Goal: Transaction & Acquisition: Purchase product/service

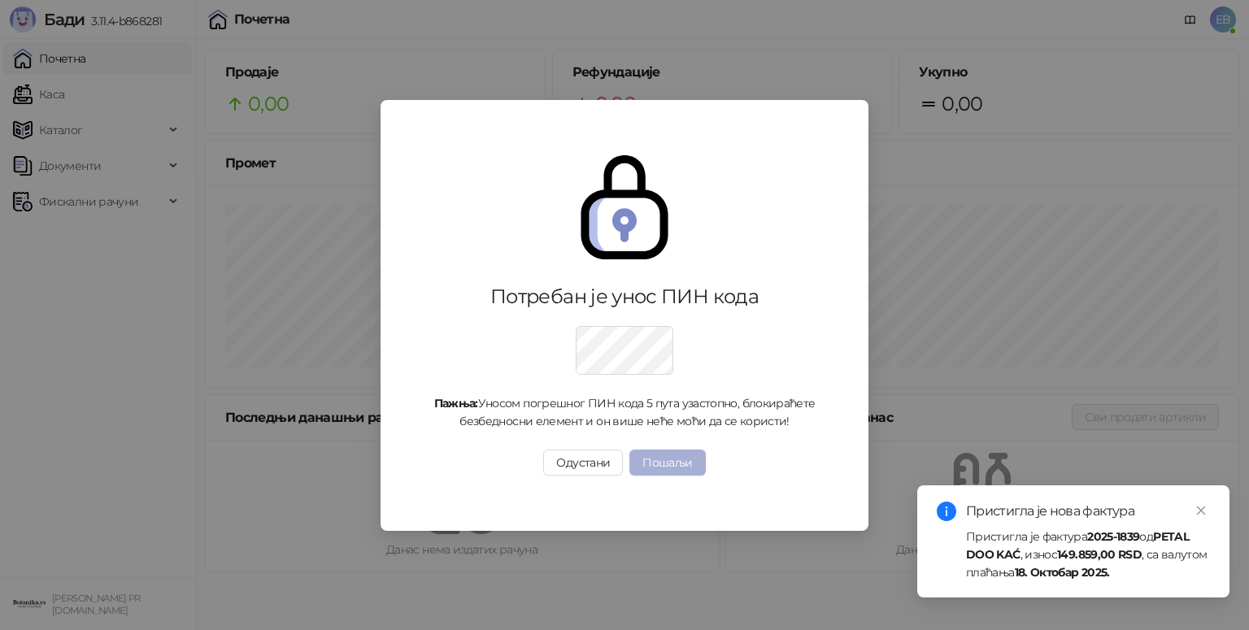
click at [696, 459] on button "Пошаљи" at bounding box center [667, 463] width 76 height 26
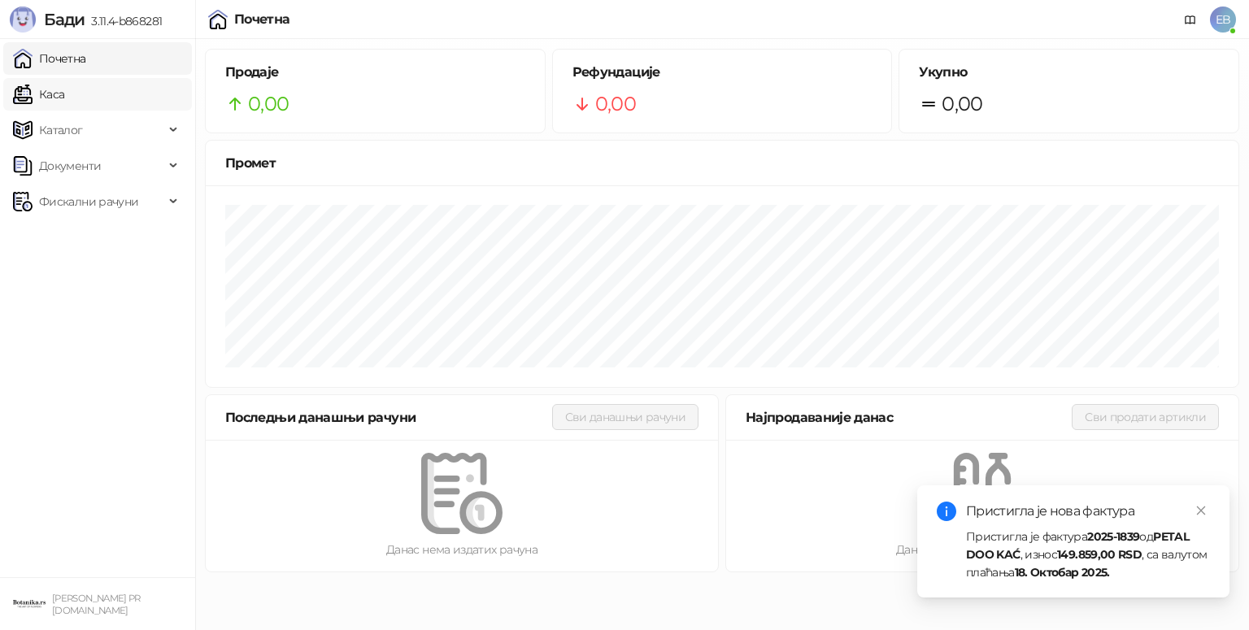
click at [54, 98] on link "Каса" at bounding box center [38, 94] width 51 height 33
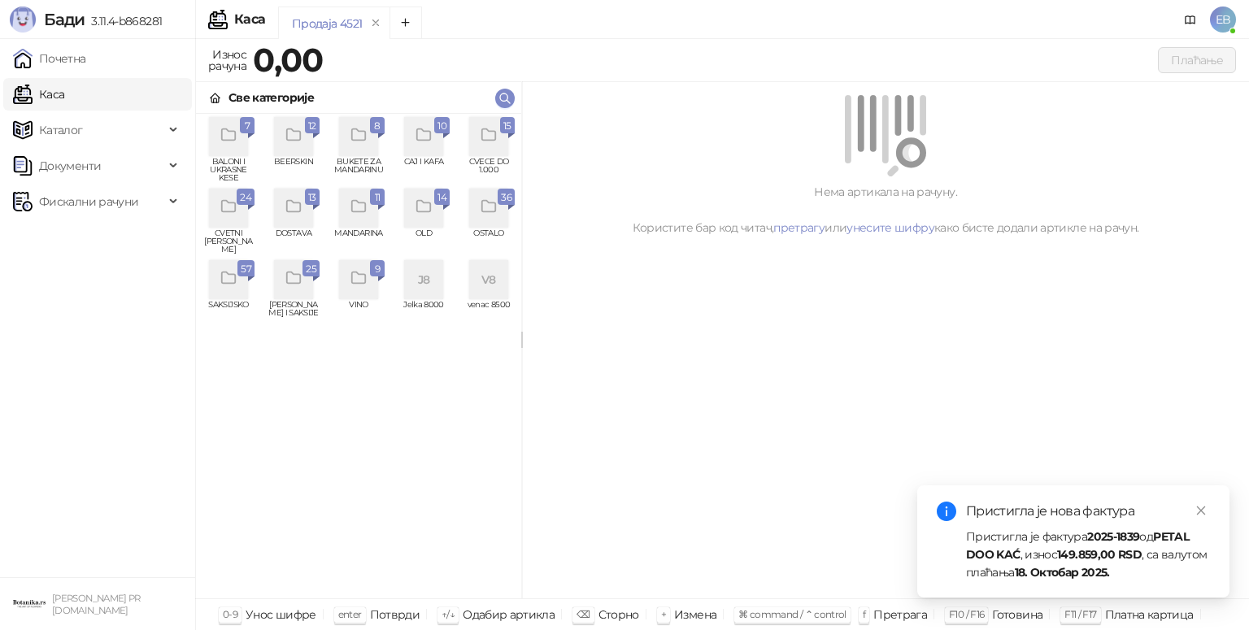
click at [495, 149] on div "grid" at bounding box center [488, 136] width 39 height 39
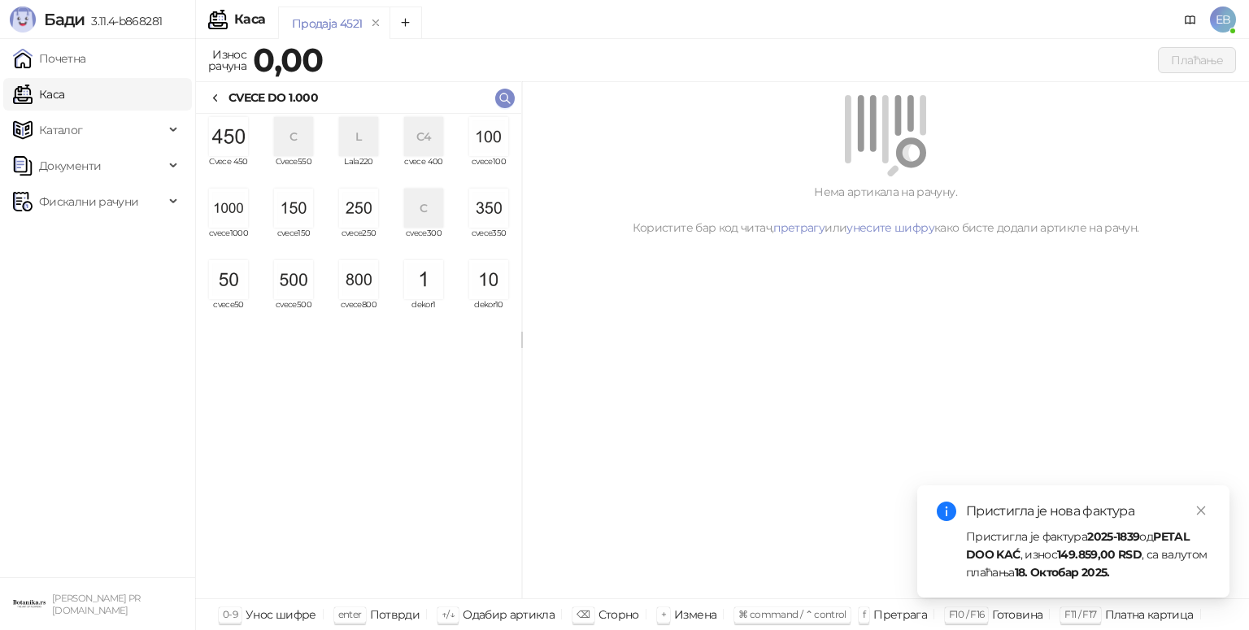
click at [296, 288] on img "grid" at bounding box center [293, 279] width 39 height 39
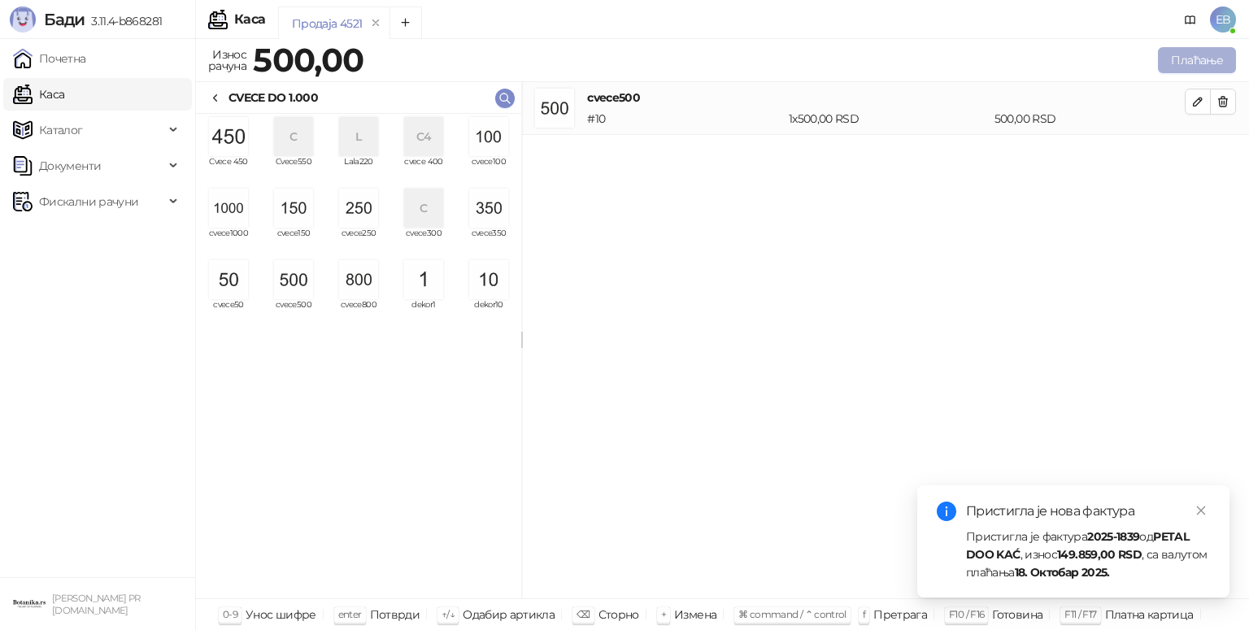
click at [1204, 65] on button "Плаћање" at bounding box center [1197, 60] width 78 height 26
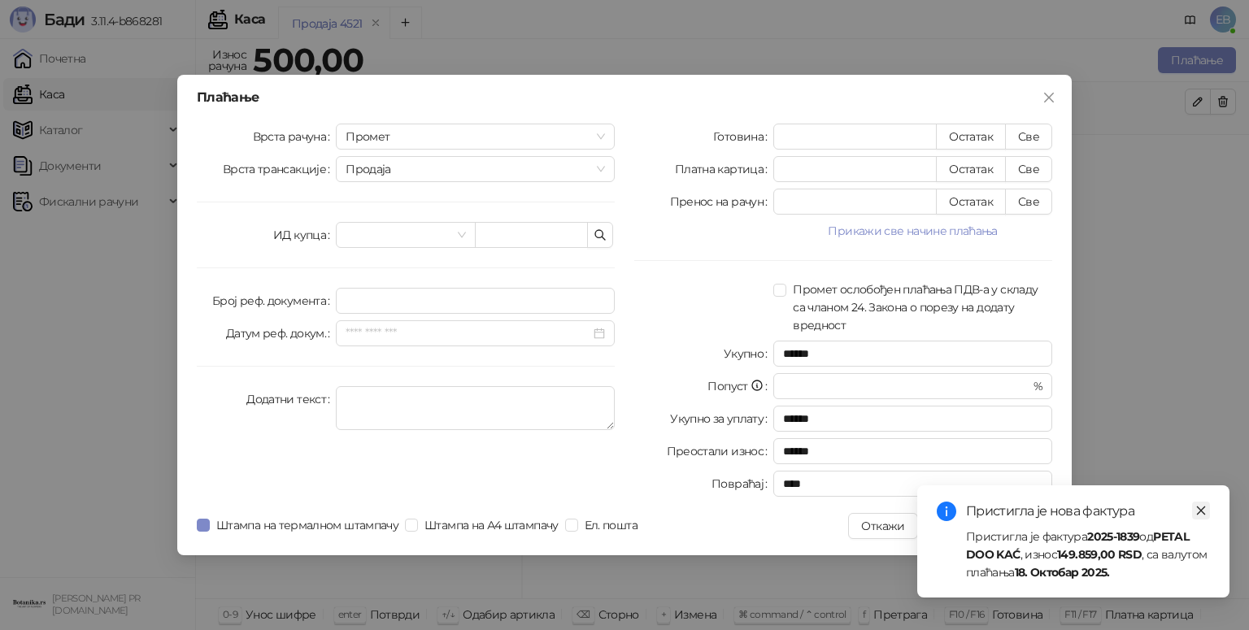
click at [1200, 511] on icon "close" at bounding box center [1201, 511] width 9 height 9
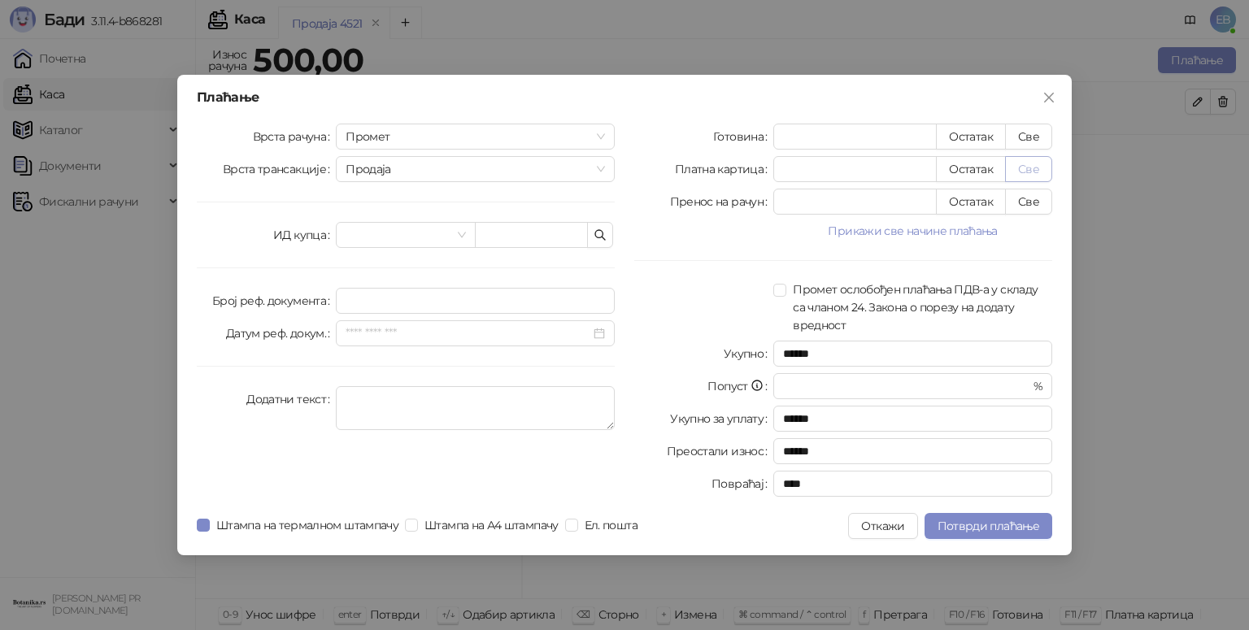
click at [1034, 169] on button "Све" at bounding box center [1028, 169] width 47 height 26
type input "***"
type input "****"
click at [1000, 527] on span "Потврди плаћање" at bounding box center [989, 526] width 102 height 15
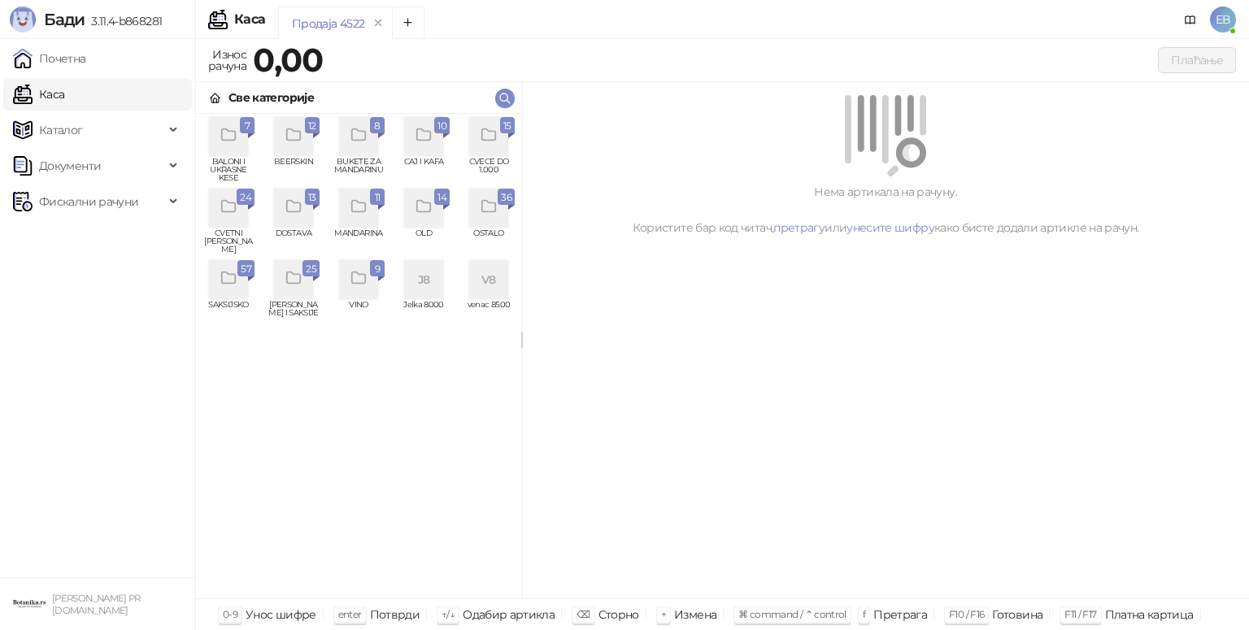
click at [485, 146] on div "grid" at bounding box center [488, 136] width 39 height 39
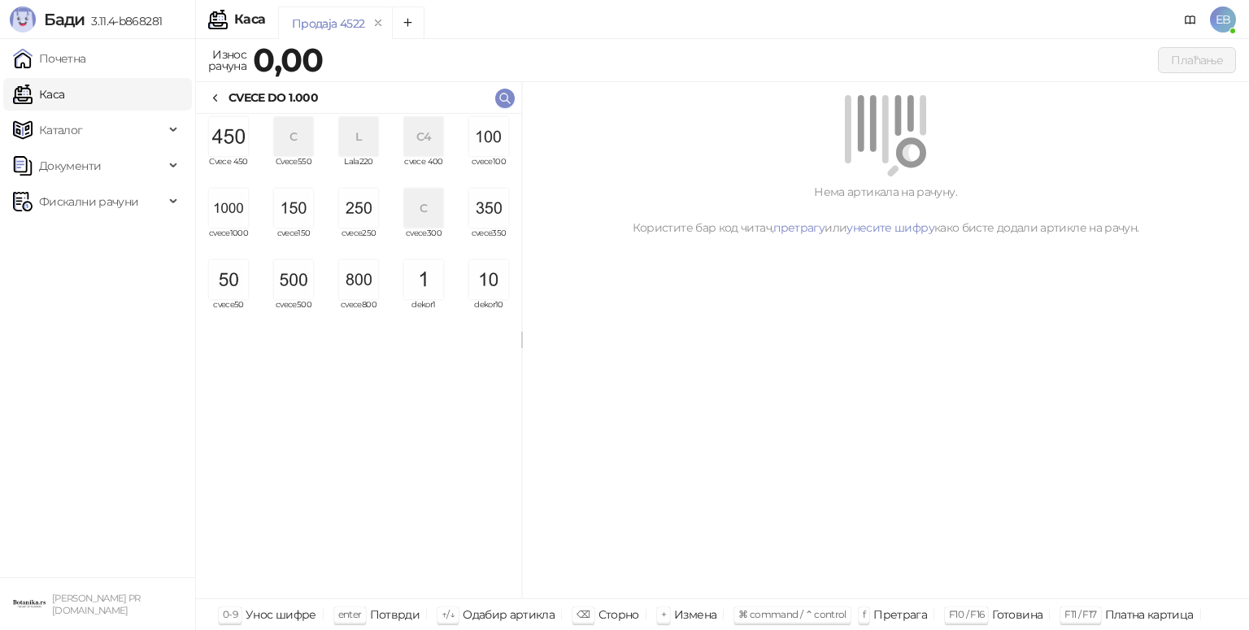
click at [228, 222] on img "grid" at bounding box center [228, 208] width 39 height 39
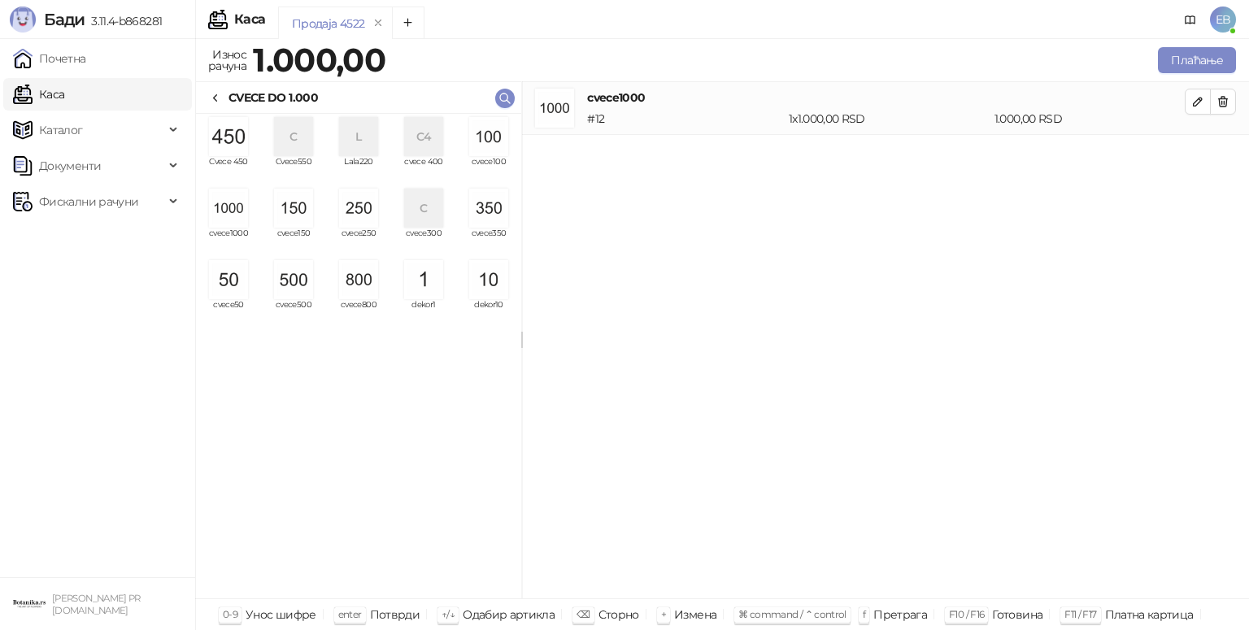
click at [496, 197] on img "grid" at bounding box center [488, 208] width 39 height 39
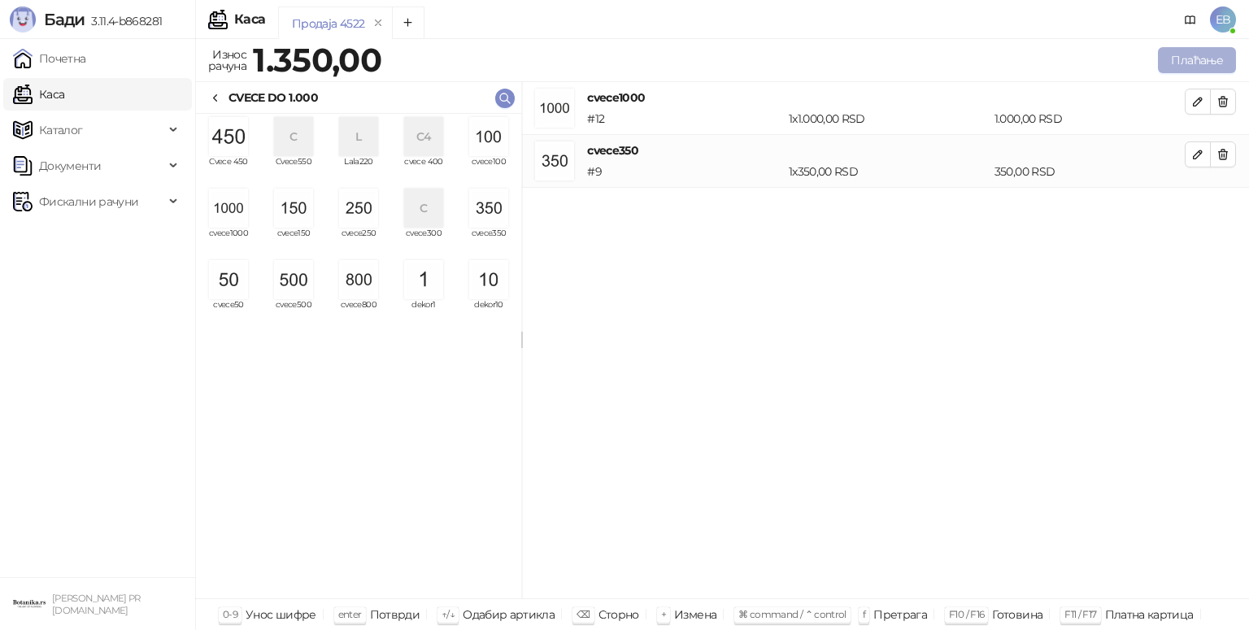
click at [1181, 65] on button "Плаћање" at bounding box center [1197, 60] width 78 height 26
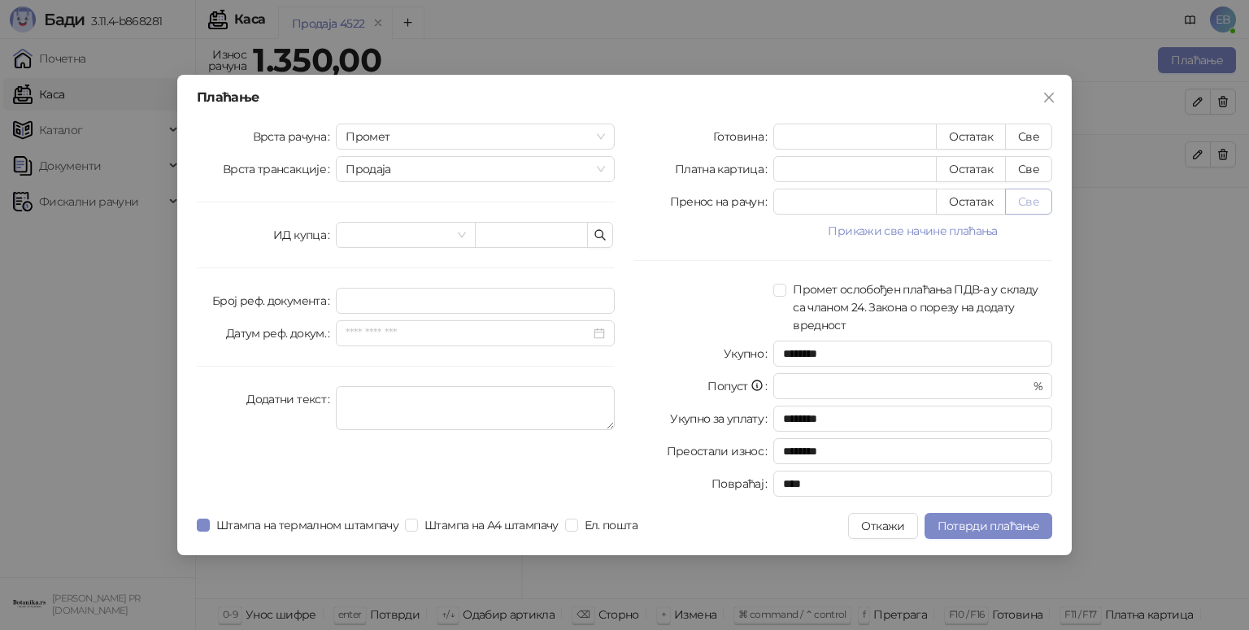
click at [1041, 211] on button "Све" at bounding box center [1028, 202] width 47 height 26
type input "****"
click at [990, 530] on span "Потврди плаћање" at bounding box center [989, 526] width 102 height 15
